Goal: Check status: Check status

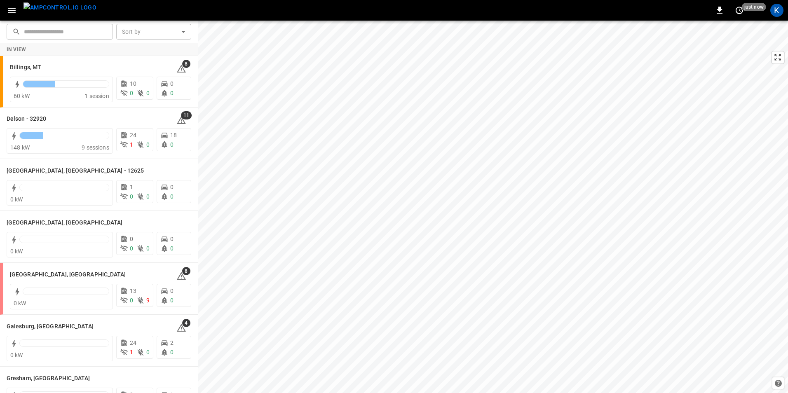
click at [11, 12] on icon "button" at bounding box center [12, 10] width 10 height 10
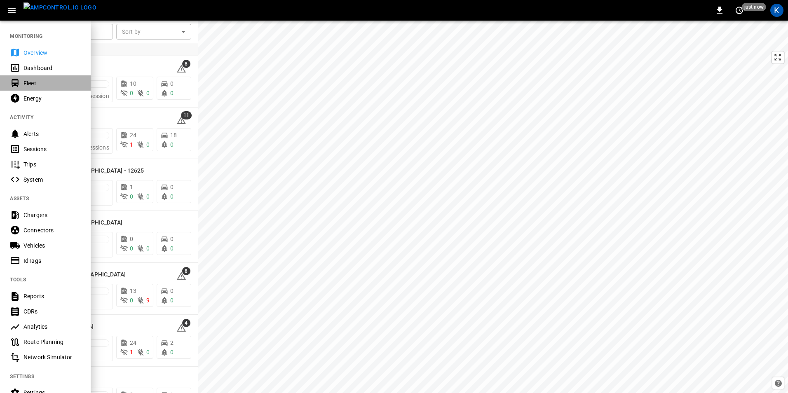
click at [36, 82] on div "Fleet" at bounding box center [51, 83] width 57 height 8
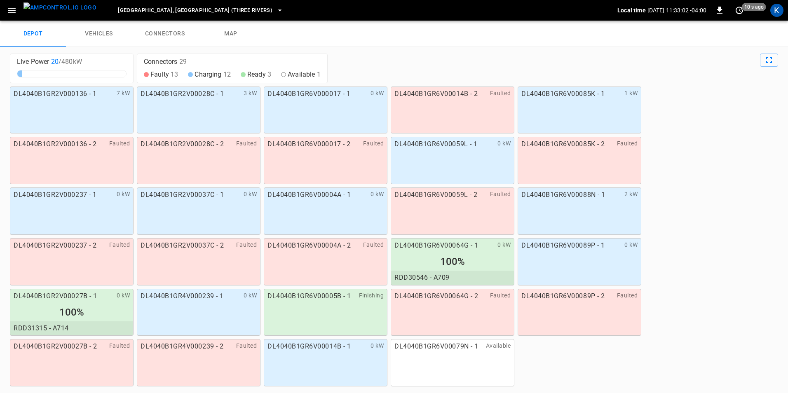
click at [10, 13] on icon "button" at bounding box center [12, 10] width 8 height 5
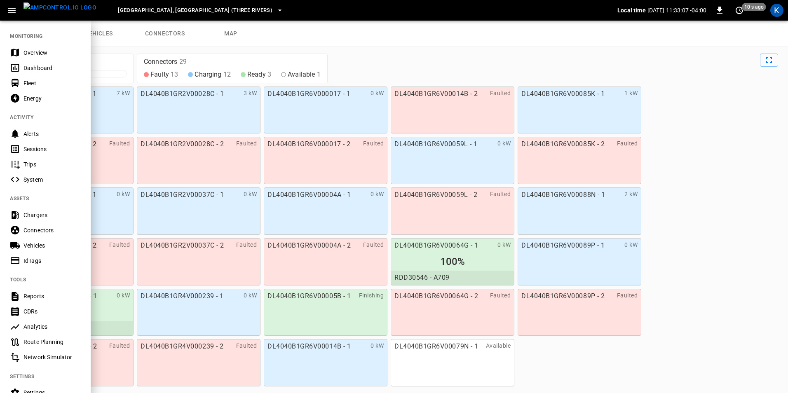
click at [42, 242] on div "Vehicles" at bounding box center [51, 246] width 57 height 8
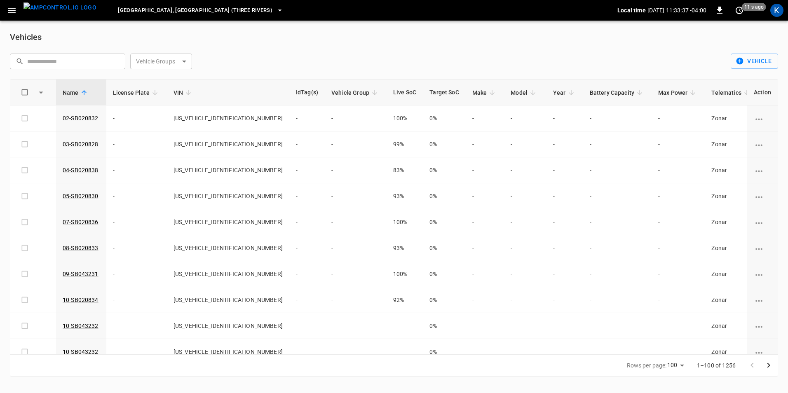
click at [12, 11] on icon "button" at bounding box center [12, 10] width 10 height 10
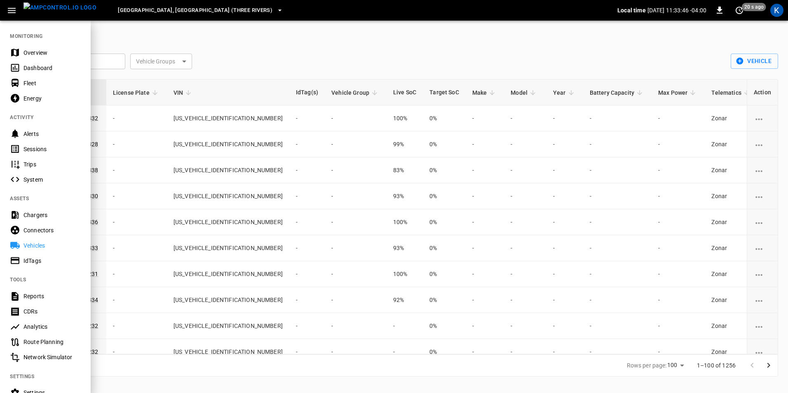
click at [292, 54] on div at bounding box center [394, 196] width 788 height 393
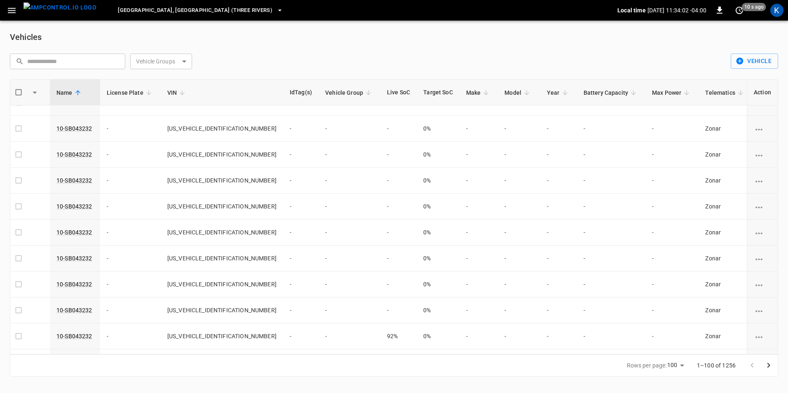
scroll to position [0, 6]
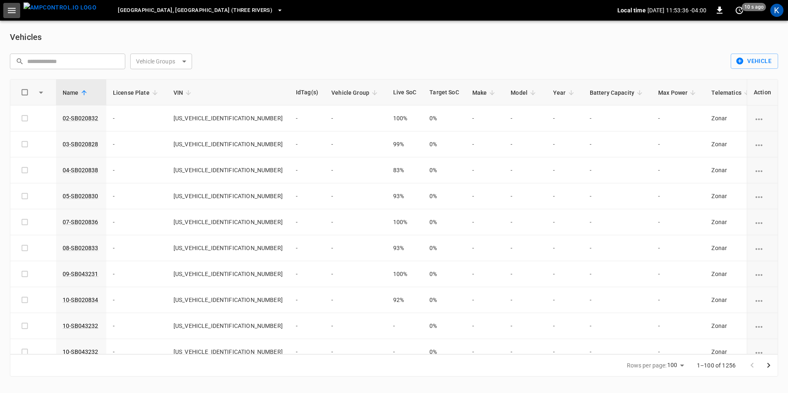
click at [15, 16] on button "button" at bounding box center [11, 10] width 17 height 15
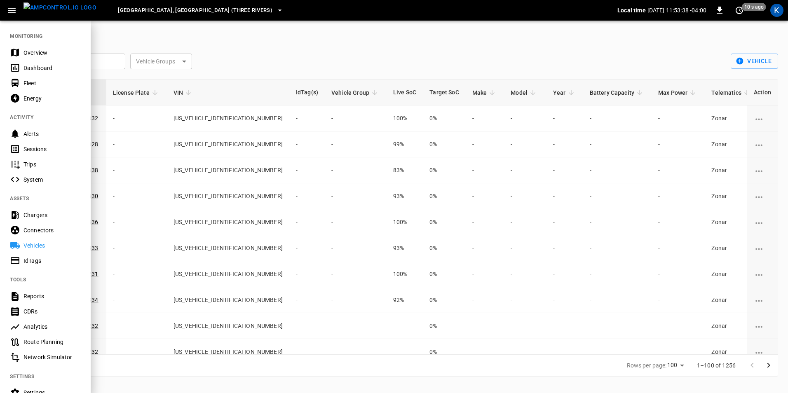
click at [37, 84] on div "Fleet" at bounding box center [51, 83] width 57 height 8
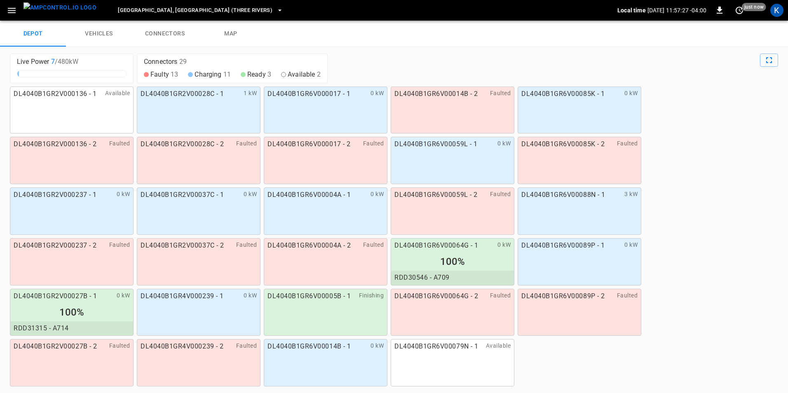
click at [108, 37] on link "vehicles" at bounding box center [99, 34] width 66 height 26
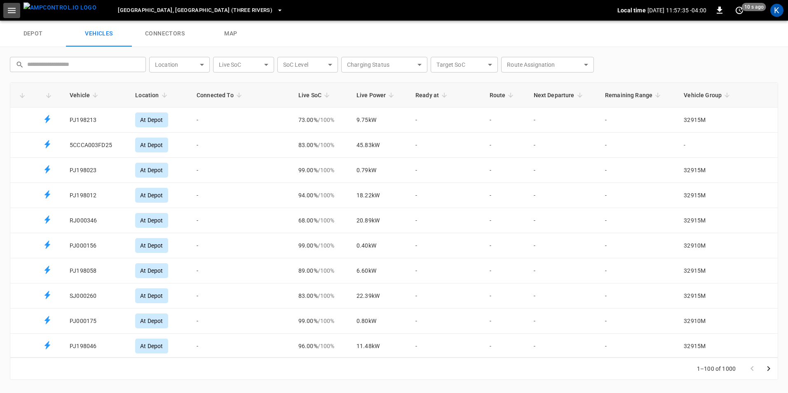
click at [9, 12] on icon "button" at bounding box center [12, 10] width 10 height 10
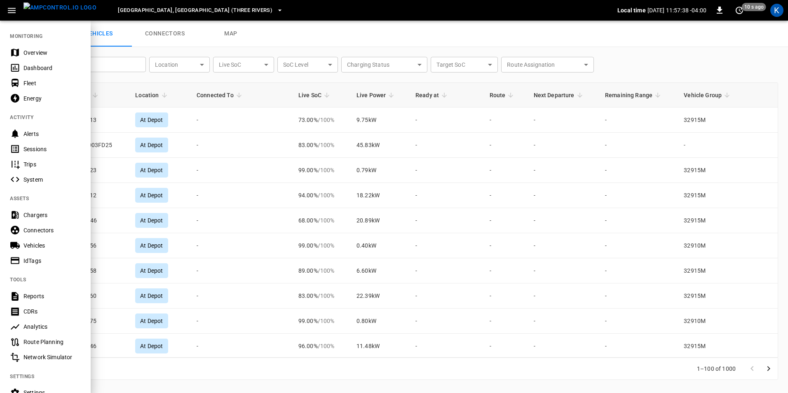
click at [40, 295] on div "Reports" at bounding box center [51, 296] width 57 height 8
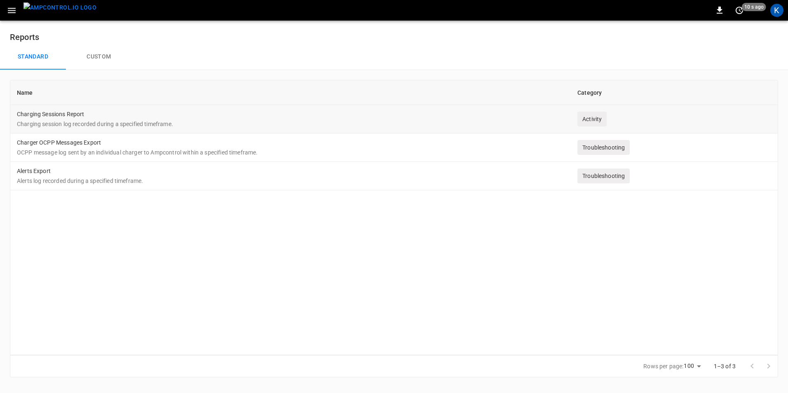
click at [212, 114] on td "Charging Sessions Report Charging session log recorded during a specified timef…" at bounding box center [290, 119] width 561 height 28
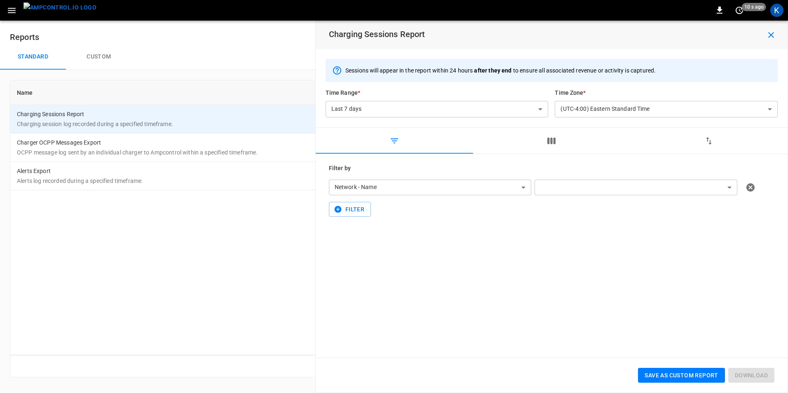
click at [527, 188] on body "**********" at bounding box center [394, 193] width 788 height 387
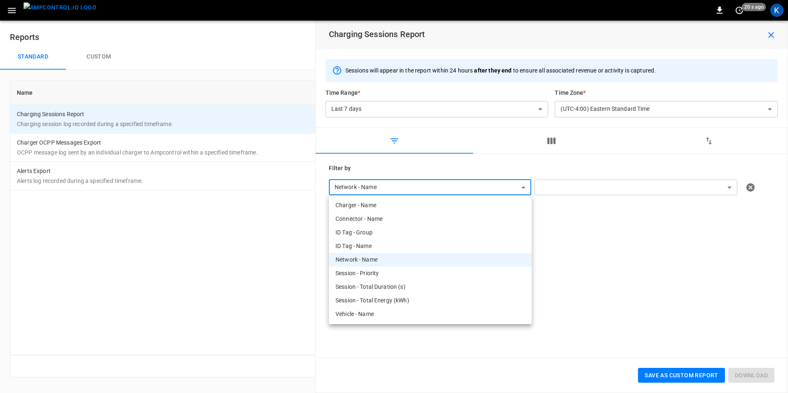
click at [527, 188] on div at bounding box center [394, 196] width 788 height 393
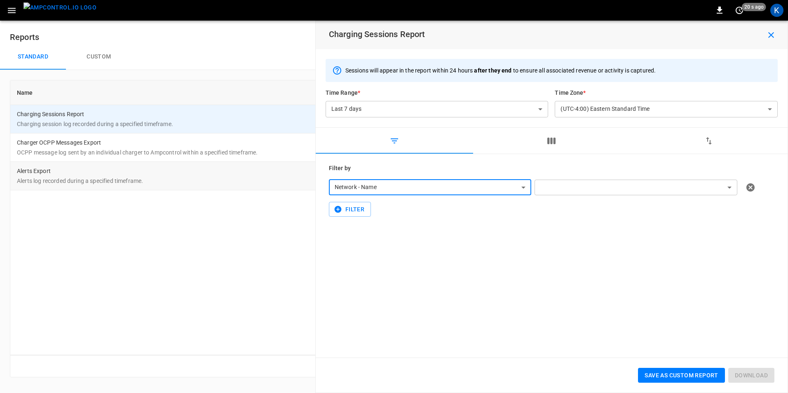
click at [77, 173] on td "Alerts Export Alerts log recorded during a specified timeframe." at bounding box center [290, 176] width 561 height 28
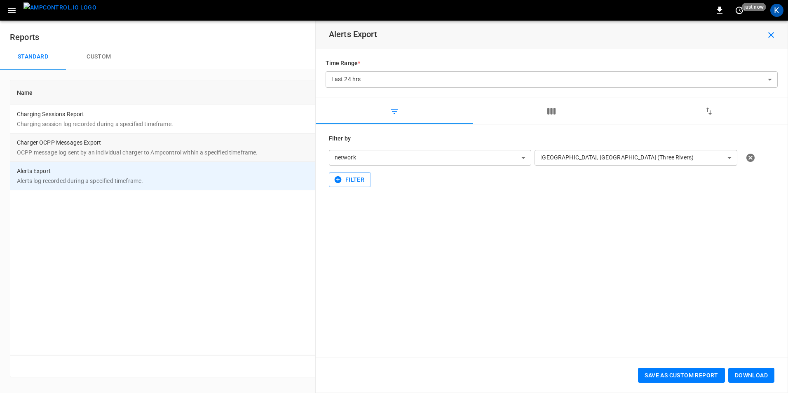
click at [89, 141] on td "Charger OCPP Messages Export OCPP message log sent by an individual charger to …" at bounding box center [290, 148] width 561 height 28
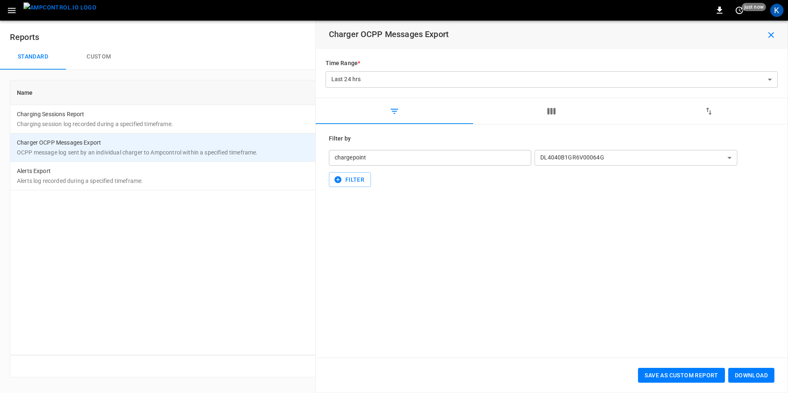
click at [12, 8] on icon "button" at bounding box center [12, 10] width 8 height 5
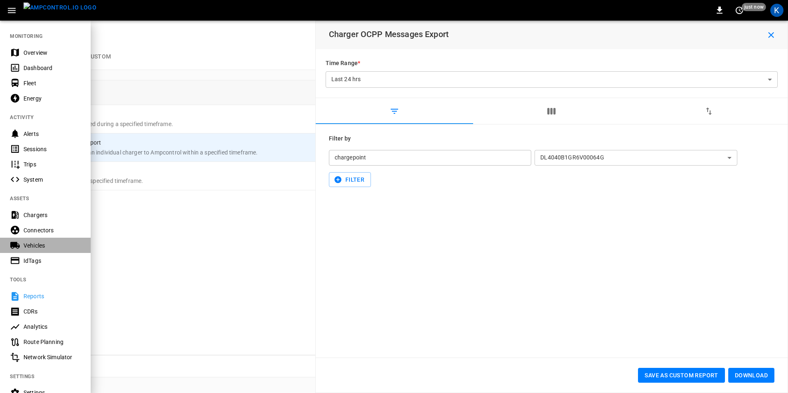
click at [35, 248] on div "Vehicles" at bounding box center [51, 246] width 57 height 8
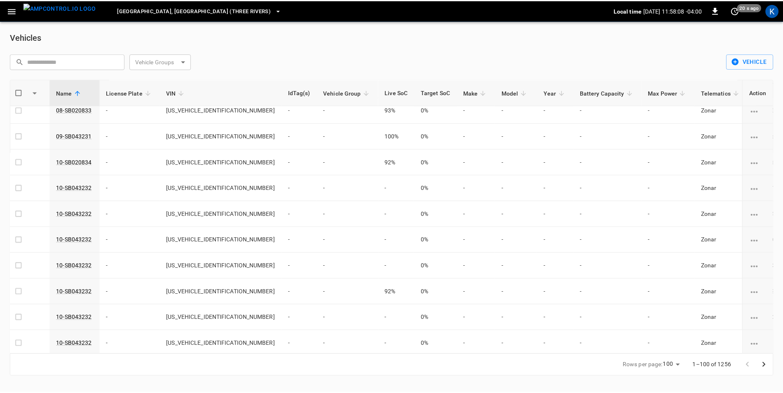
scroll to position [0, 6]
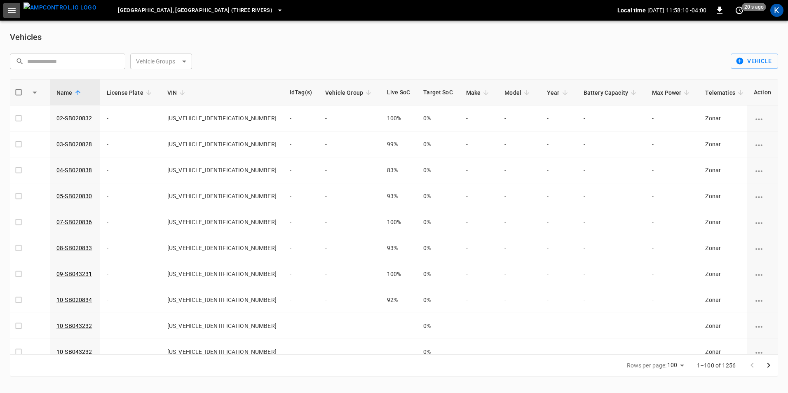
click at [11, 13] on icon "button" at bounding box center [12, 10] width 8 height 5
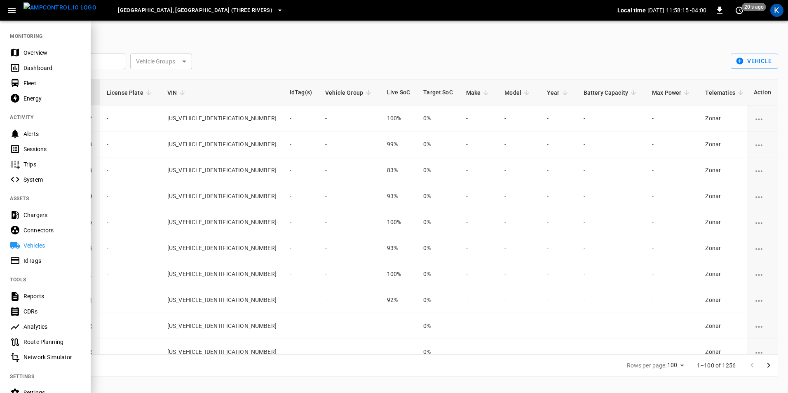
click at [40, 85] on div "Fleet" at bounding box center [51, 83] width 57 height 8
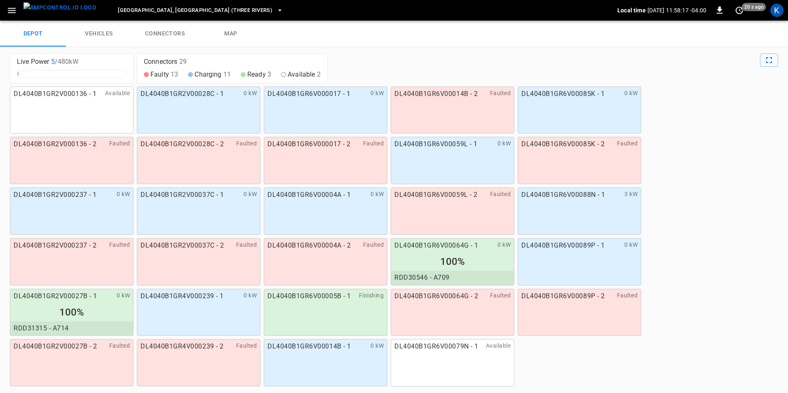
click at [105, 35] on link "vehicles" at bounding box center [99, 34] width 66 height 26
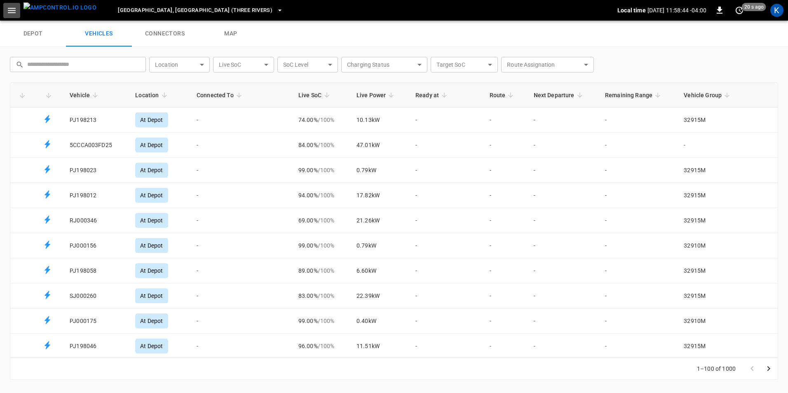
click at [14, 12] on icon "button" at bounding box center [12, 10] width 10 height 10
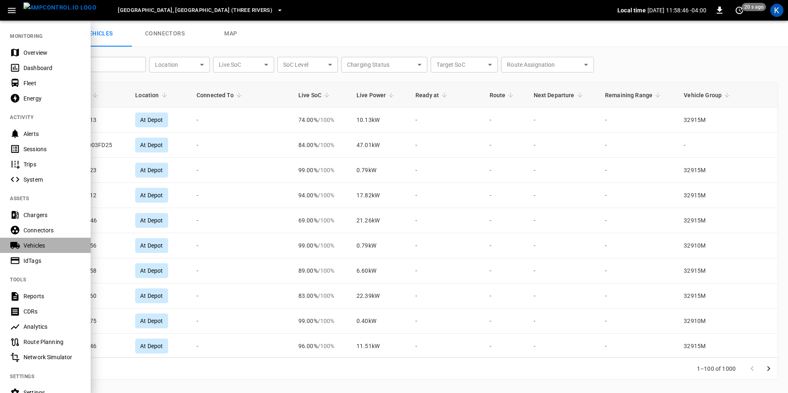
click at [50, 246] on div "Vehicles" at bounding box center [51, 246] width 57 height 8
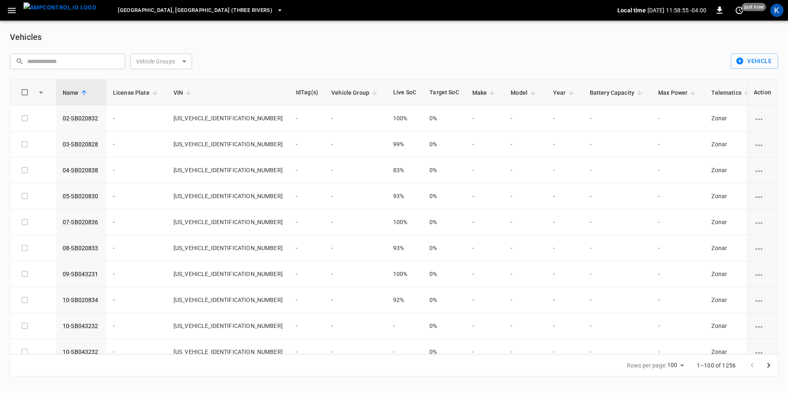
click at [12, 13] on icon "button" at bounding box center [12, 10] width 10 height 10
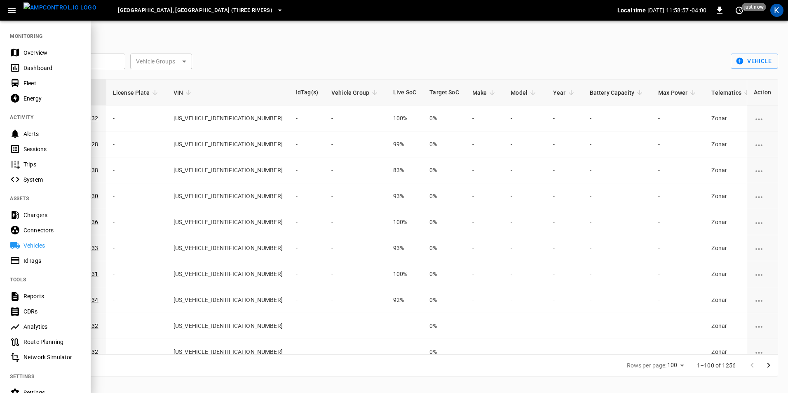
click at [280, 45] on div at bounding box center [394, 196] width 788 height 393
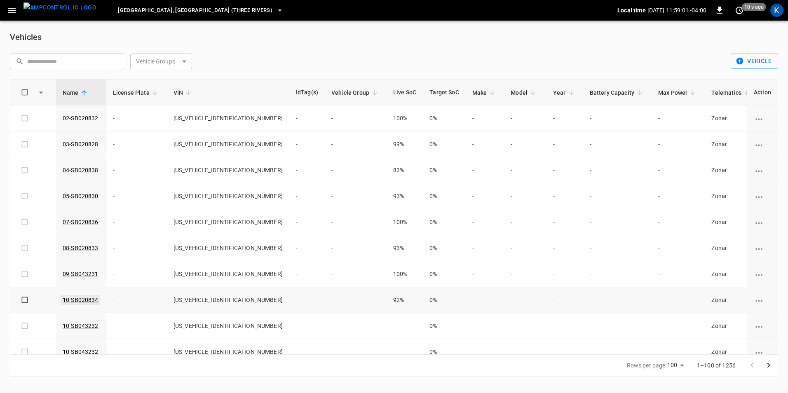
click at [77, 299] on link "10-SB020834" at bounding box center [80, 300] width 39 height 10
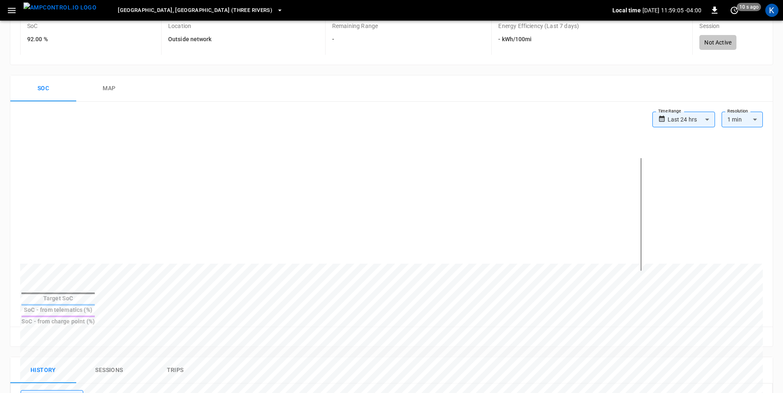
scroll to position [165, 0]
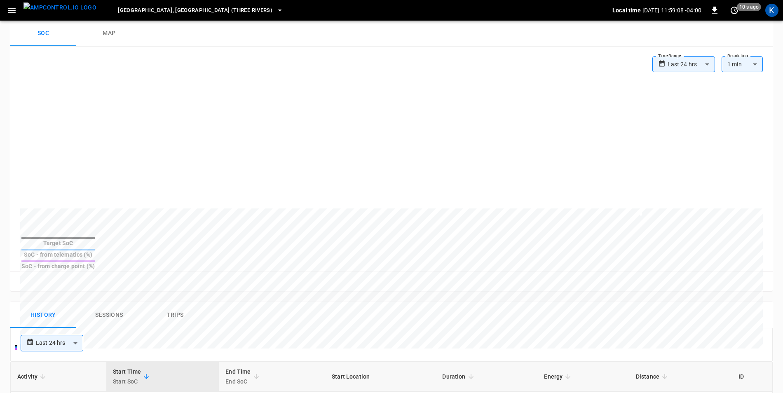
click at [695, 63] on body "**********" at bounding box center [391, 252] width 783 height 834
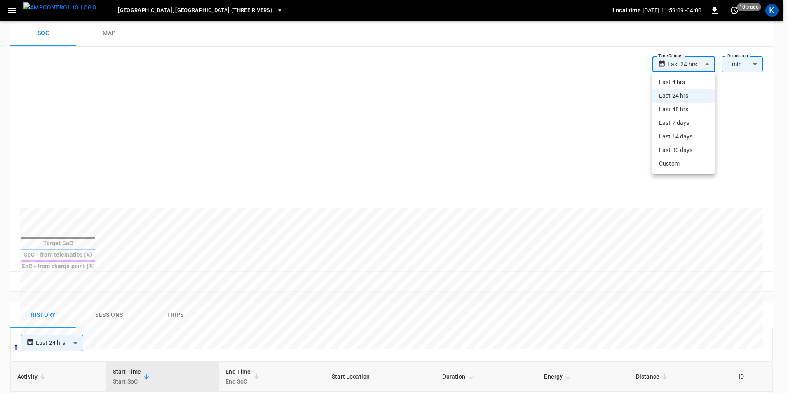
click at [685, 122] on li "Last 7 days" at bounding box center [683, 123] width 63 height 14
type input "**********"
type input "***"
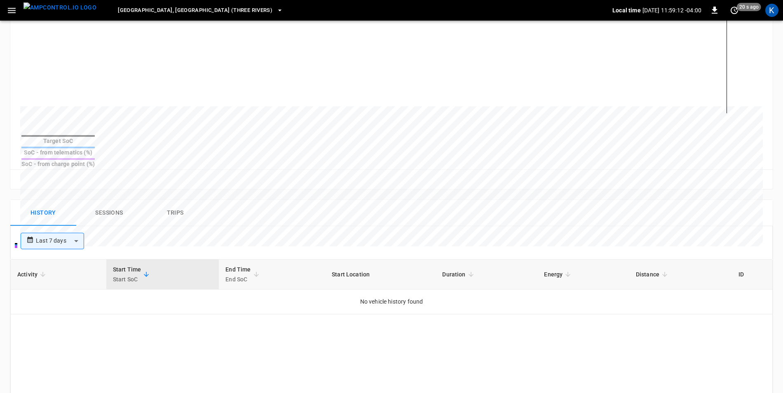
scroll to position [289, 0]
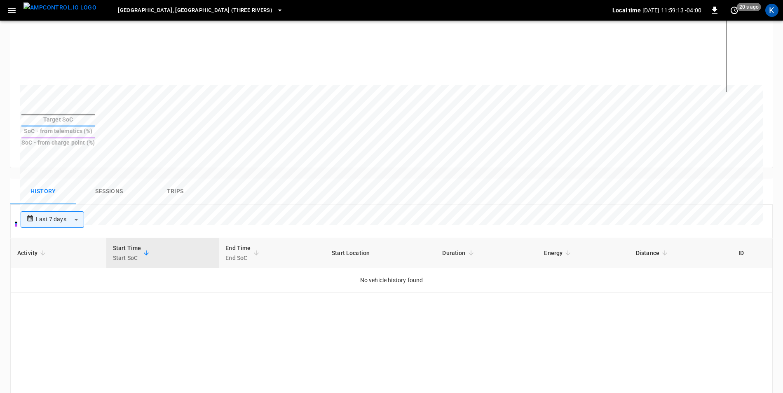
click at [107, 178] on button "Sessions" at bounding box center [109, 191] width 66 height 26
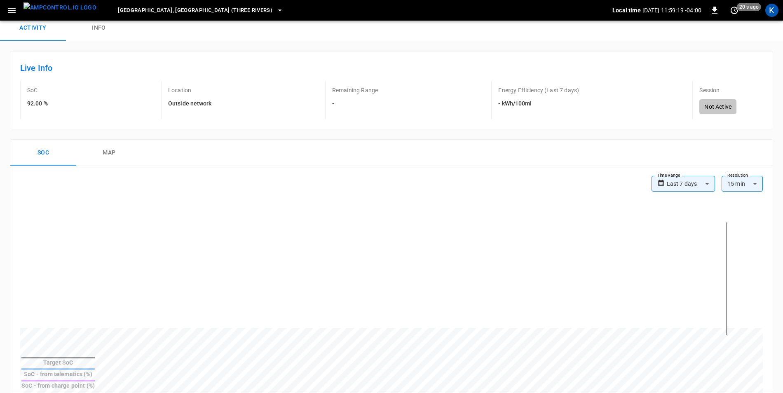
scroll to position [247, 0]
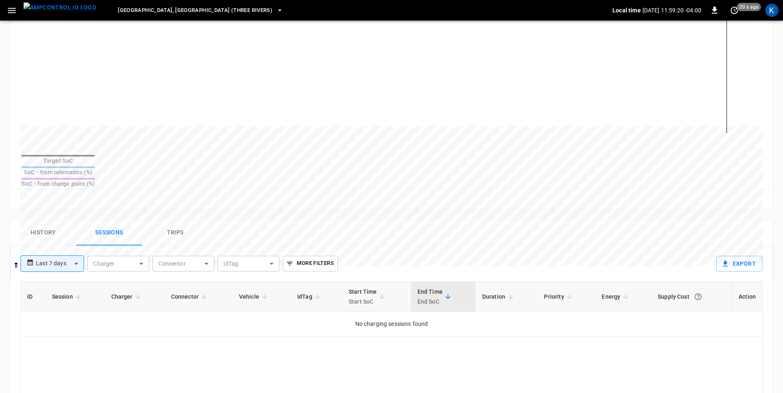
click at [181, 220] on button "Trips" at bounding box center [175, 233] width 66 height 26
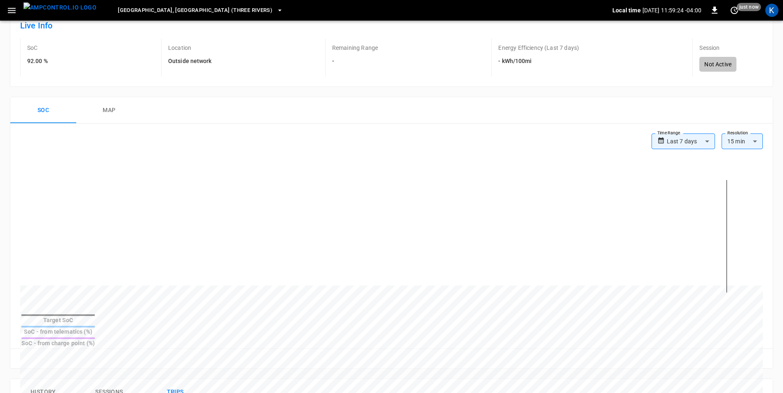
scroll to position [0, 0]
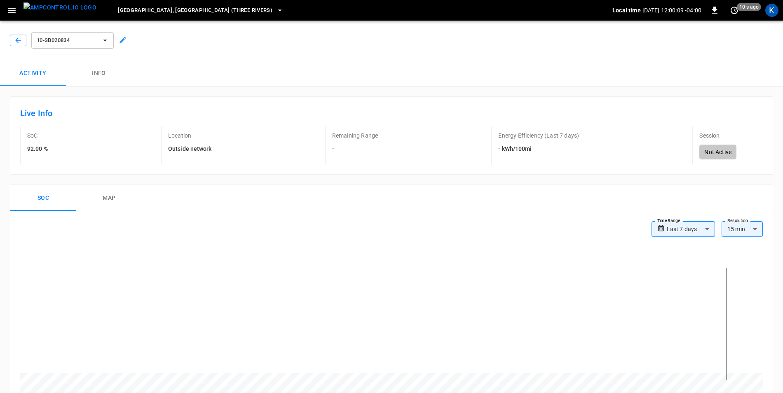
click at [295, 62] on div "Activity Info" at bounding box center [391, 73] width 783 height 26
